Goal: Task Accomplishment & Management: Complete application form

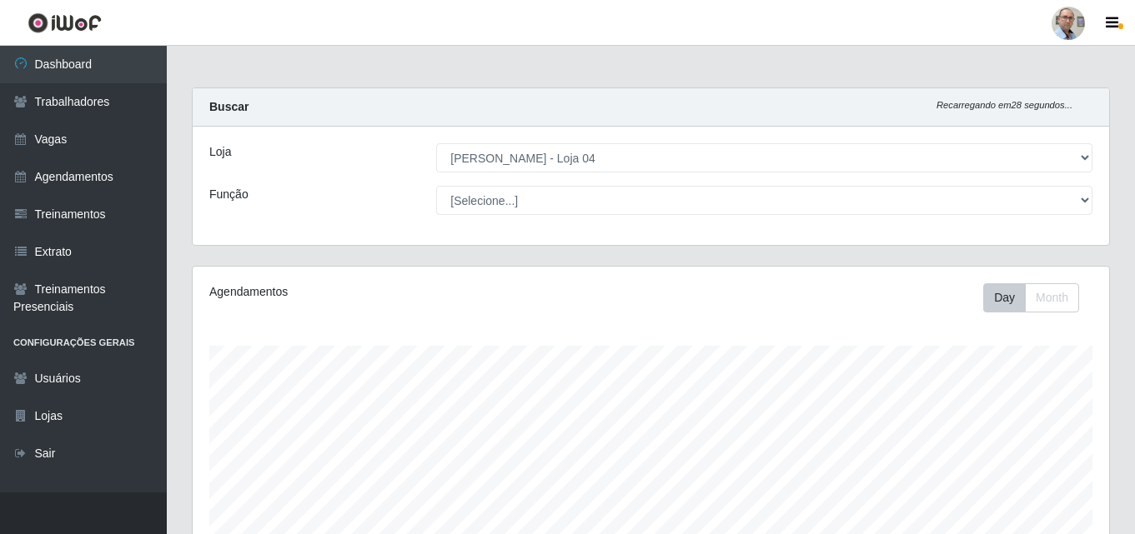
select select "251"
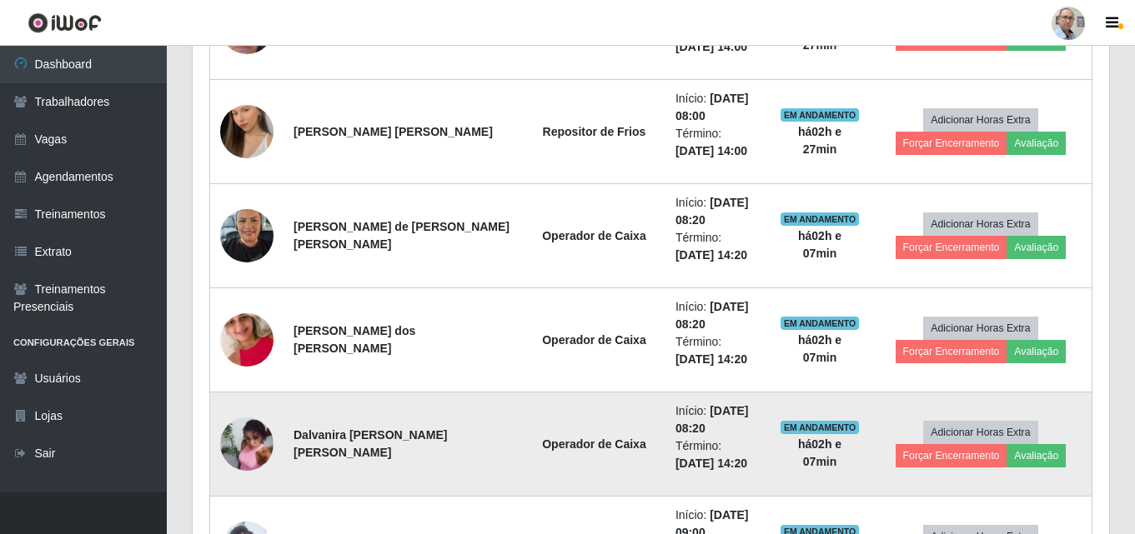
scroll to position [346, 916]
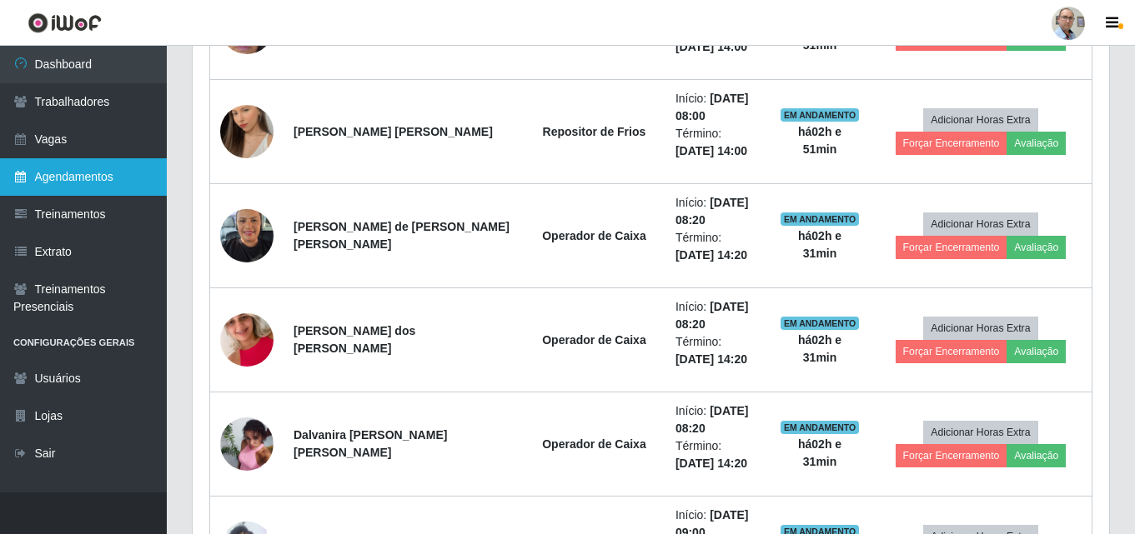
click at [56, 181] on link "Agendamentos" at bounding box center [83, 177] width 167 height 38
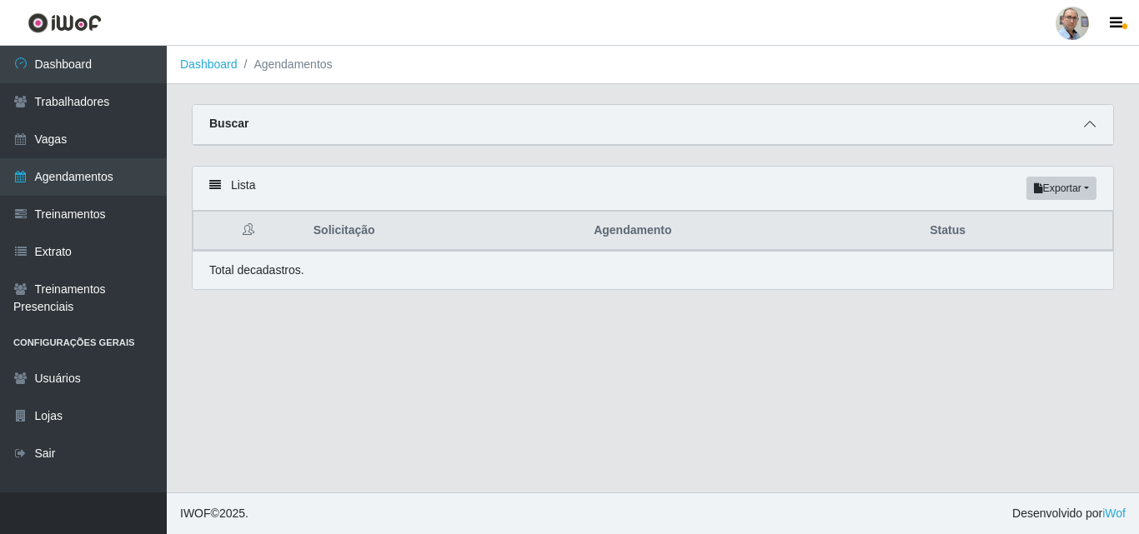
click at [1091, 130] on icon at bounding box center [1090, 124] width 12 height 12
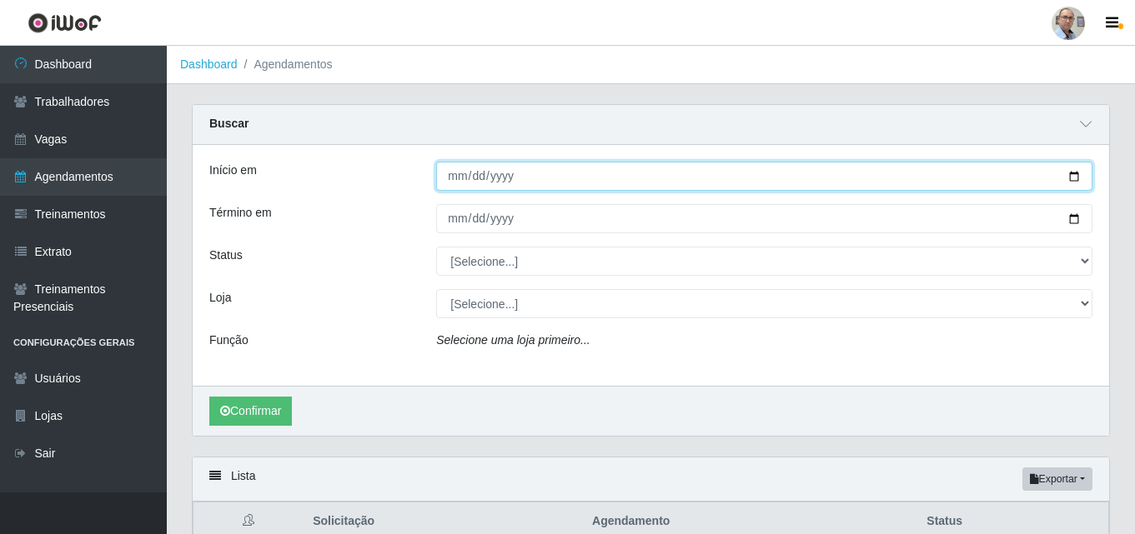
click at [1076, 177] on input "Início em" at bounding box center [764, 176] width 656 height 29
type input "[DATE]"
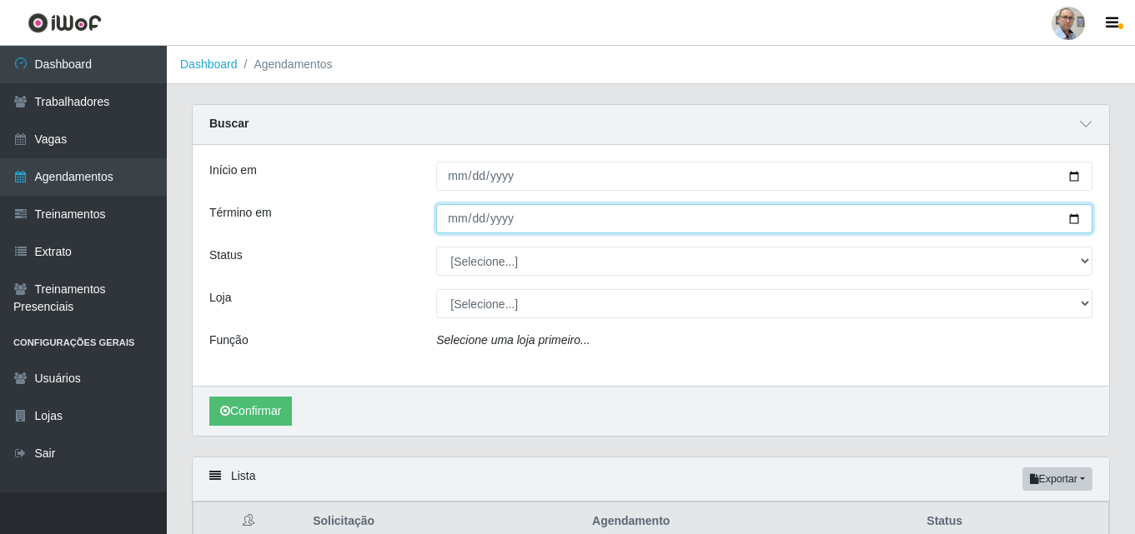
click at [1072, 223] on input "Término em" at bounding box center [764, 218] width 656 height 29
type input "[DATE]"
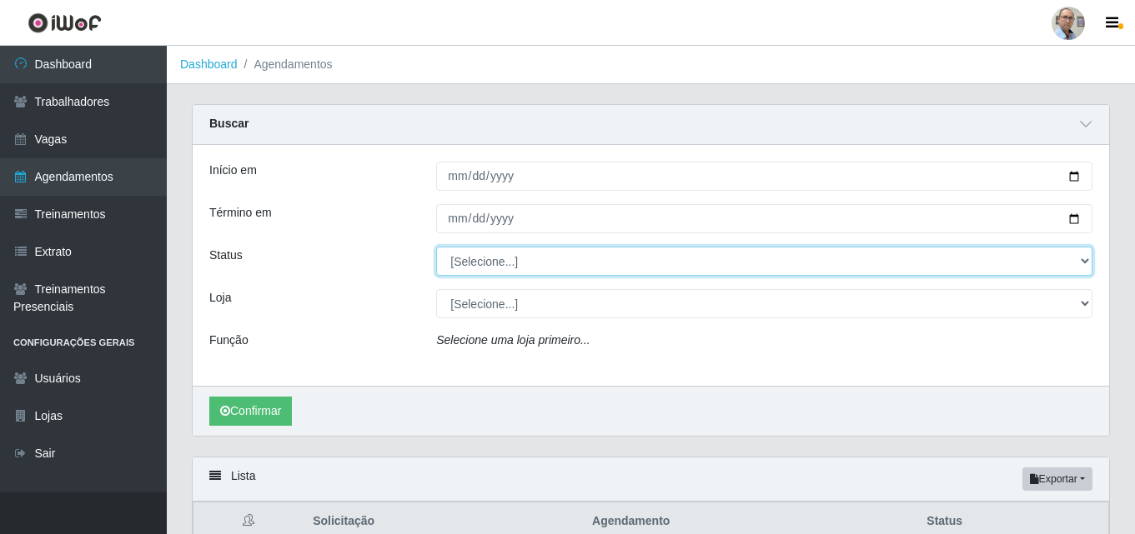
click at [1061, 258] on select "[Selecione...] AGENDADO AGUARDANDO LIBERAR EM ANDAMENTO EM REVISÃO FINALIZADO C…" at bounding box center [764, 261] width 656 height 29
select select "AGENDADO"
click at [436, 248] on select "[Selecione...] AGENDADO AGUARDANDO LIBERAR EM ANDAMENTO EM REVISÃO FINALIZADO C…" at bounding box center [764, 261] width 656 height 29
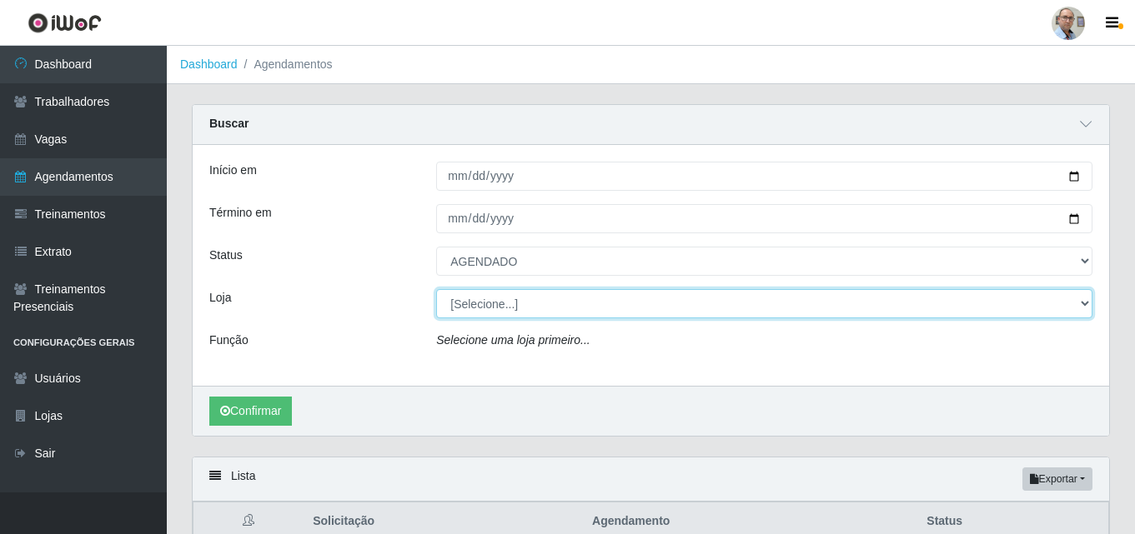
click at [556, 309] on select "[Selecione...] Mar Vermelho - Loja 04" at bounding box center [764, 303] width 656 height 29
select select "251"
click at [436, 290] on select "[Selecione...] Mar Vermelho - Loja 04" at bounding box center [764, 303] width 656 height 29
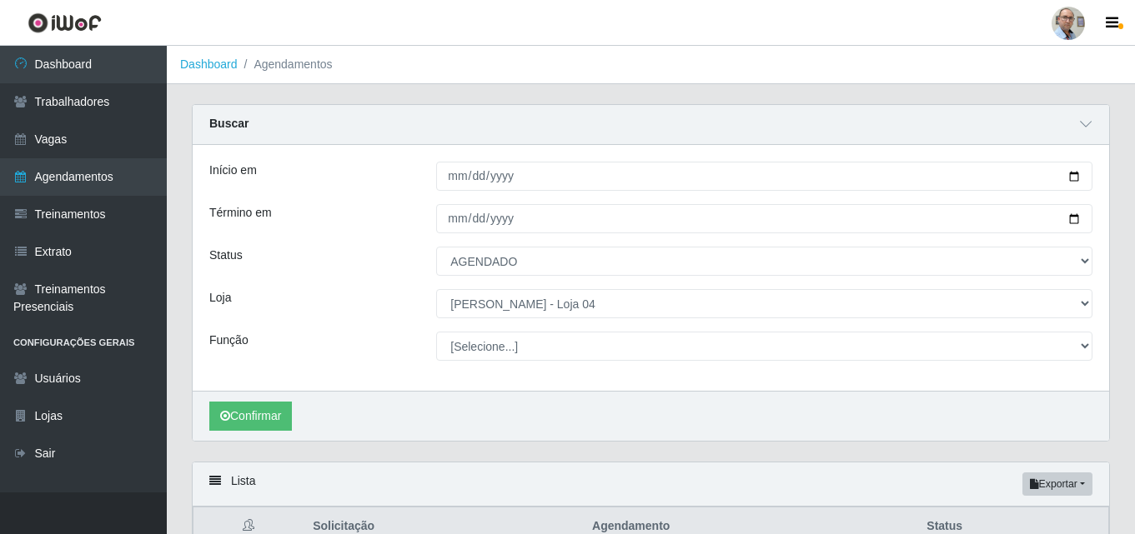
click at [559, 343] on select "[Selecione...] ASG ASG + ASG ++ Auxiliar de Depósito Auxiliar de Depósito + Aux…" at bounding box center [764, 346] width 656 height 29
select select "22"
click at [436, 333] on select "[Selecione...] ASG ASG + ASG ++ Auxiliar de Depósito Auxiliar de Depósito + Aux…" at bounding box center [764, 346] width 656 height 29
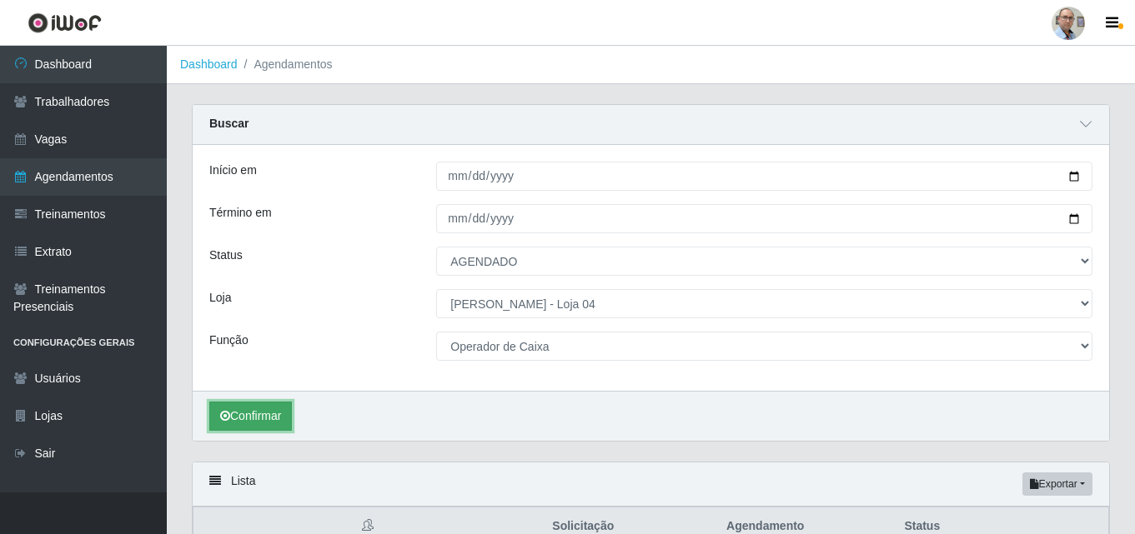
click at [272, 414] on button "Confirmar" at bounding box center [250, 416] width 83 height 29
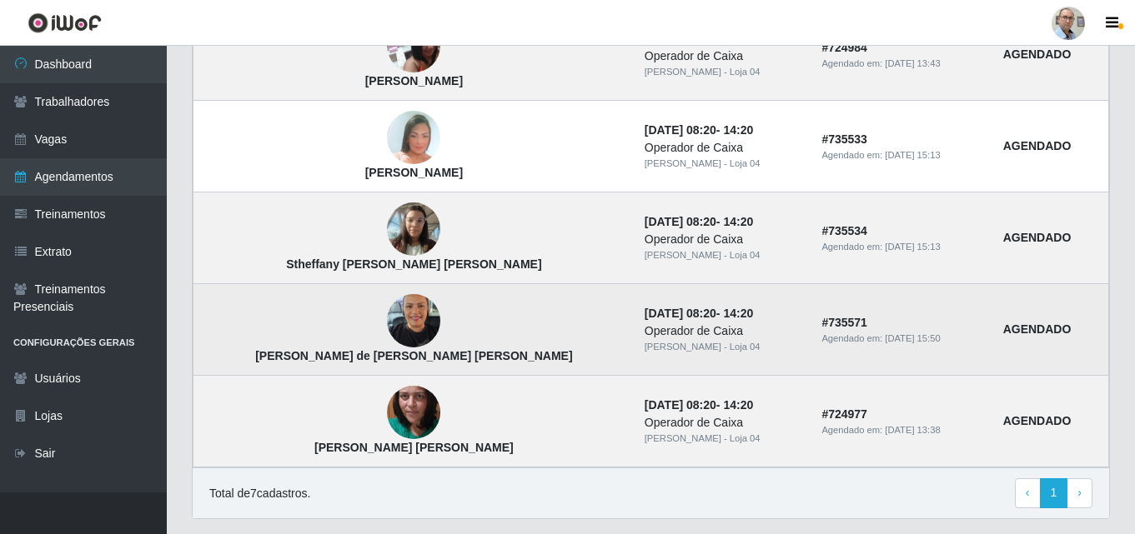
scroll to position [750, 0]
